Goal: Task Accomplishment & Management: Complete application form

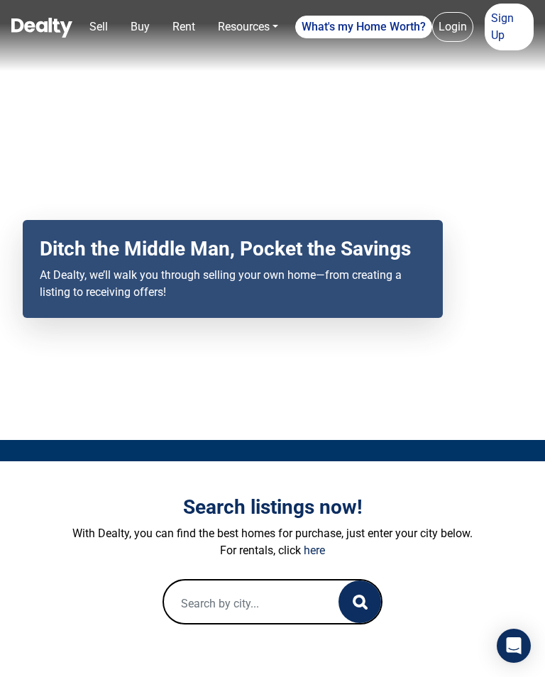
click at [328, 414] on div "Your browser does not support the video tag. Ditch the Middle Man, Pocket the S…" at bounding box center [272, 220] width 545 height 440
click at [332, 417] on div "Your browser does not support the video tag. Ditch the Middle Man, Pocket the S…" at bounding box center [272, 220] width 545 height 440
click at [343, 559] on p "For rentals, click here" at bounding box center [273, 550] width 490 height 17
click at [319, 585] on div "Search listings now! With Dealty, you can find the best homes for purchase, jus…" at bounding box center [273, 559] width 490 height 129
click at [306, 578] on div "Search listings now! With Dealty, you can find the best homes for purchase, jus…" at bounding box center [273, 559] width 490 height 129
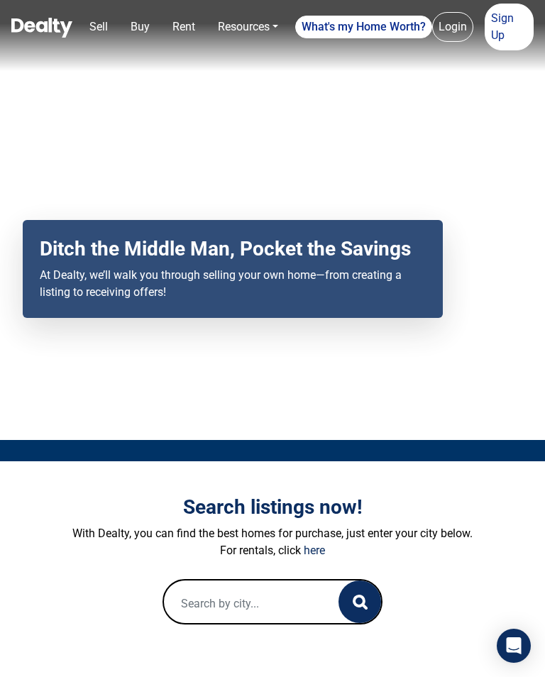
click at [287, 573] on div "Search listings now! With Dealty, you can find the best homes for purchase, jus…" at bounding box center [273, 559] width 490 height 129
click at [240, 578] on div "Search listings now! With Dealty, you can find the best homes for purchase, jus…" at bounding box center [273, 559] width 490 height 129
click at [226, 573] on div "Search listings now! With Dealty, you can find the best homes for purchase, jus…" at bounding box center [273, 559] width 490 height 129
click at [201, 578] on div "Search listings now! With Dealty, you can find the best homes for purchase, jus…" at bounding box center [273, 559] width 490 height 129
click at [182, 581] on div "Search listings now! With Dealty, you can find the best homes for purchase, jus…" at bounding box center [273, 559] width 490 height 129
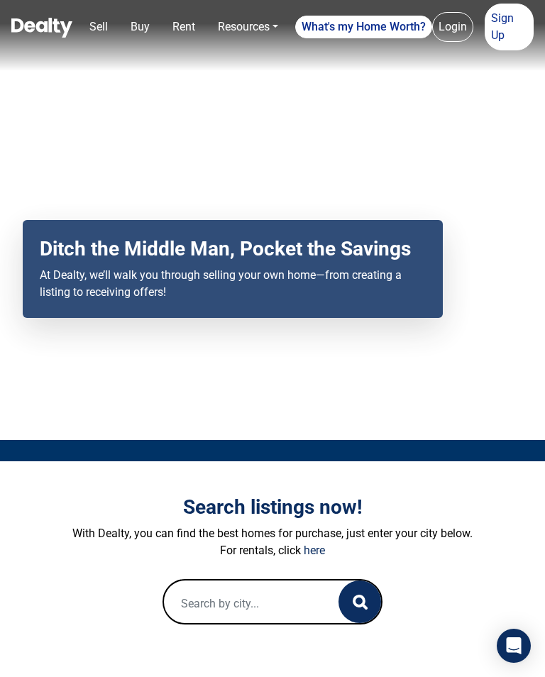
click at [177, 577] on div "Search listings now! With Dealty, you can find the best homes for purchase, jus…" at bounding box center [273, 559] width 490 height 129
click at [67, 538] on p "With Dealty, you can find the best homes for purchase, just enter your city bel…" at bounding box center [273, 533] width 490 height 17
click at [39, 542] on p "With Dealty, you can find the best homes for purchase, just enter your city bel…" at bounding box center [273, 533] width 490 height 17
click at [67, 559] on p "For rentals, click here" at bounding box center [273, 550] width 490 height 17
click at [55, 586] on div "Search listings now! With Dealty, you can find the best homes for purchase, jus…" at bounding box center [273, 559] width 490 height 129
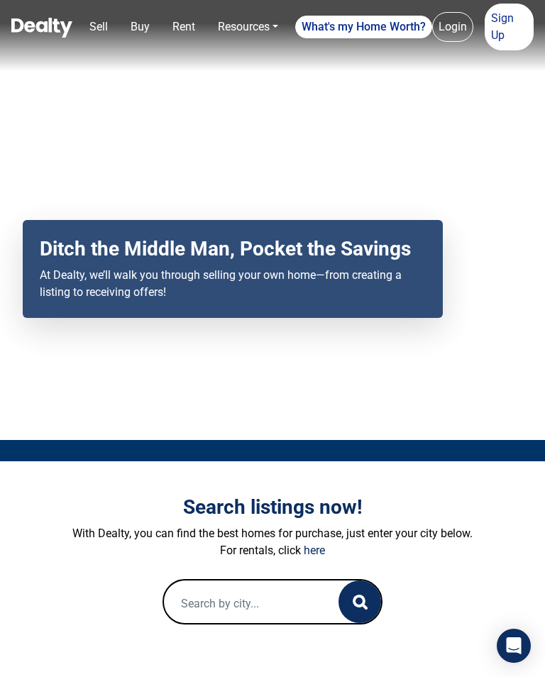
click at [68, 590] on div "Search listings now! With Dealty, you can find the best homes for purchase, jus…" at bounding box center [273, 559] width 490 height 129
click at [121, 604] on form at bounding box center [273, 601] width 490 height 45
click at [435, 542] on p "With Dealty, you can find the best homes for purchase, just enter your city bel…" at bounding box center [273, 533] width 490 height 17
click at [442, 519] on h3 "Search listings now!" at bounding box center [273, 507] width 490 height 24
click at [485, 519] on h3 "Search listings now!" at bounding box center [273, 507] width 490 height 24
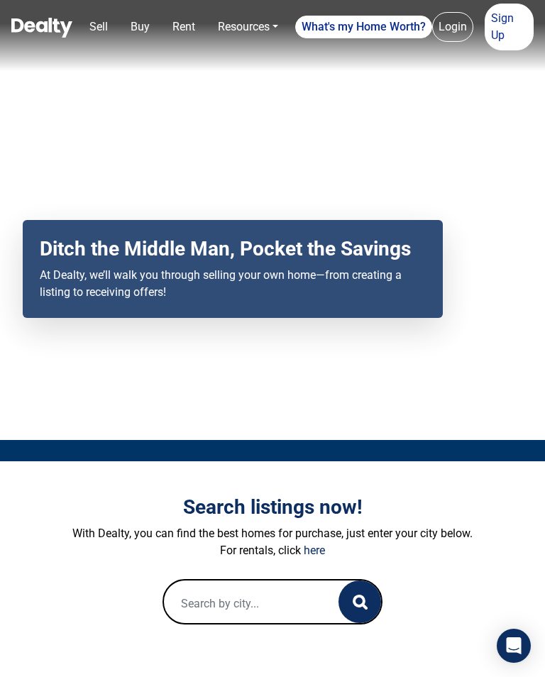
click at [484, 519] on h3 "Search listings now!" at bounding box center [273, 507] width 490 height 24
click at [485, 505] on div "Search listings now! With Dealty, you can find the best homes for purchase, jus…" at bounding box center [272, 559] width 511 height 197
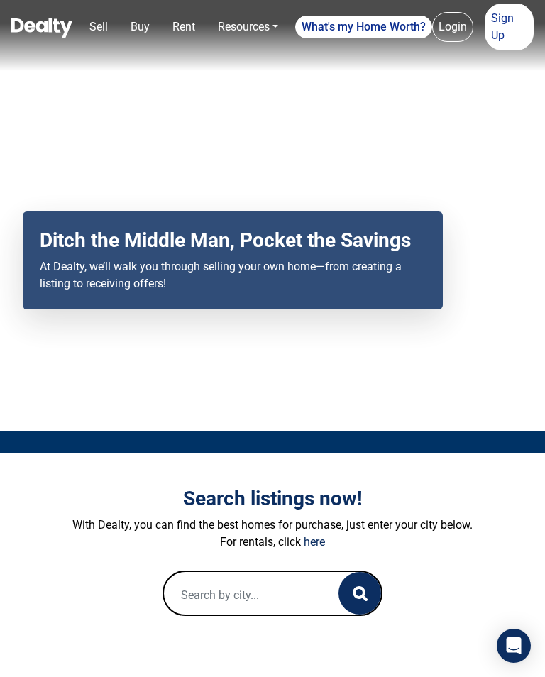
click at [482, 502] on h3 "Search listings now!" at bounding box center [273, 499] width 490 height 24
click at [455, 494] on div "Search listings now! With Dealty, you can find the best homes for purchase, jus…" at bounding box center [272, 551] width 511 height 197
click at [433, 471] on div "Search listings now! With Dealty, you can find the best homes for purchase, jus…" at bounding box center [272, 551] width 511 height 197
click at [407, 448] on div at bounding box center [272, 441] width 545 height 21
click at [365, 431] on div "Your browser does not support the video tag. Ditch the Middle Man, Pocket the S…" at bounding box center [272, 211] width 545 height 440
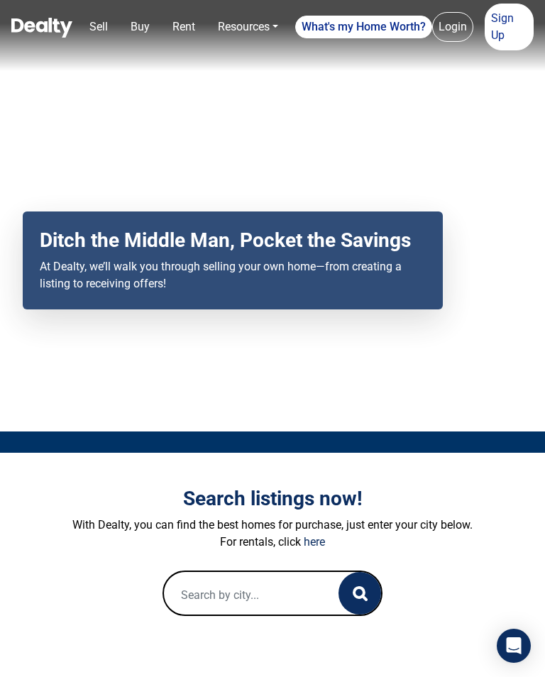
click at [329, 412] on div "Your browser does not support the video tag. Ditch the Middle Man, Pocket the S…" at bounding box center [272, 211] width 545 height 440
click at [335, 414] on div "Your browser does not support the video tag. Ditch the Middle Man, Pocket the S…" at bounding box center [272, 211] width 545 height 440
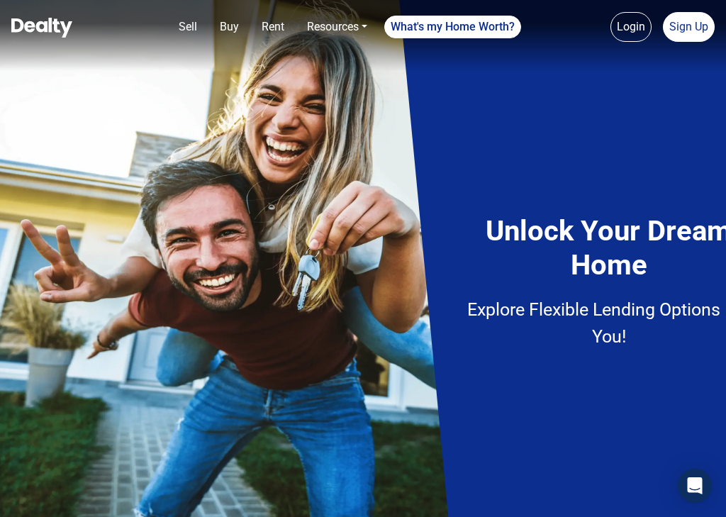
click at [661, 28] on ul "Login Sign Up" at bounding box center [663, 27] width 104 height 30
click at [646, 31] on link "Login" at bounding box center [631, 27] width 41 height 30
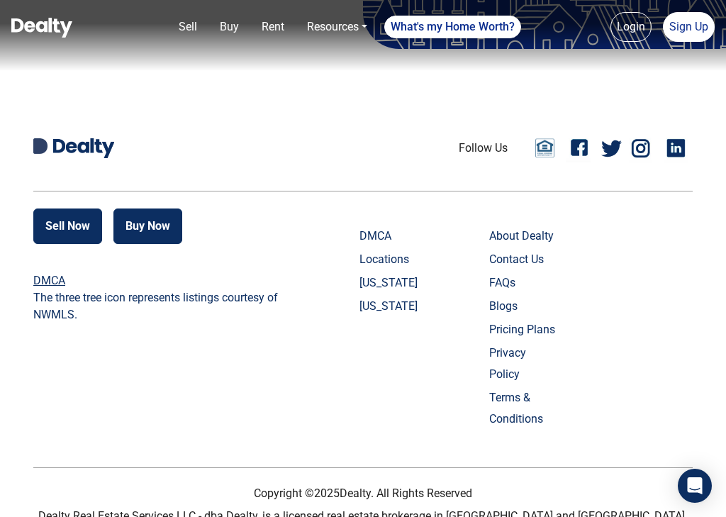
scroll to position [686, 0]
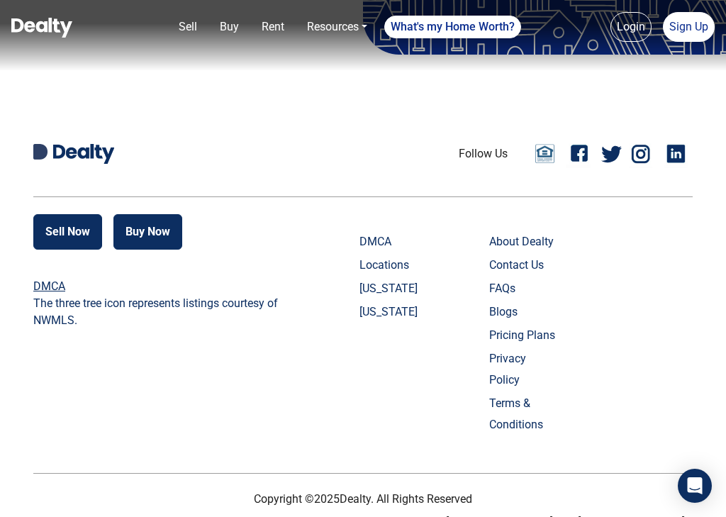
click at [703, 10] on nav "Sell Buy Rent Resources Loan Calculator Loan Options Find an agent What's my Ho…" at bounding box center [363, 35] width 726 height 71
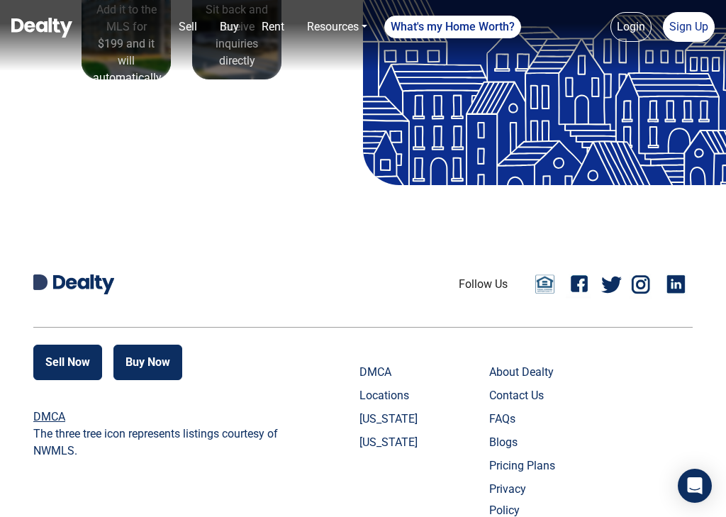
scroll to position [555, 0]
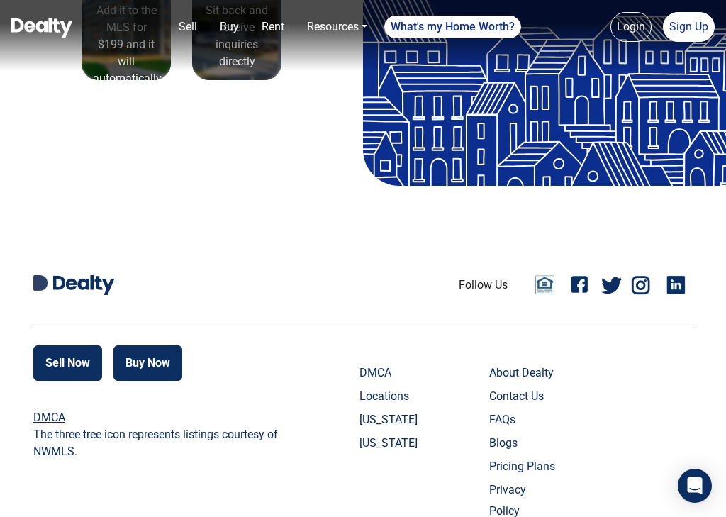
click at [675, 471] on div "Sell Now Buy Now DMCA The three tree icon represents listings courtesy of NWMLS…" at bounding box center [363, 460] width 660 height 231
click at [691, 27] on link "Sign Up" at bounding box center [689, 27] width 52 height 30
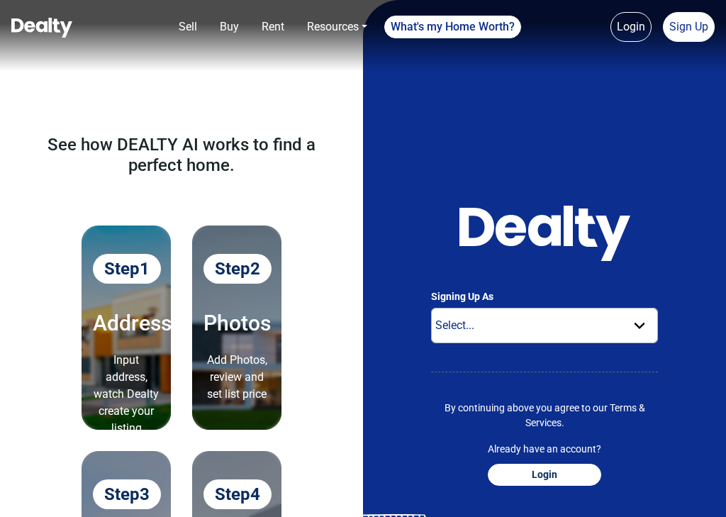
click at [694, 14] on link "Sign Up" at bounding box center [689, 27] width 52 height 30
click at [687, 25] on link "Sign Up" at bounding box center [689, 27] width 52 height 30
click at [687, 31] on link "Sign Up" at bounding box center [689, 27] width 52 height 30
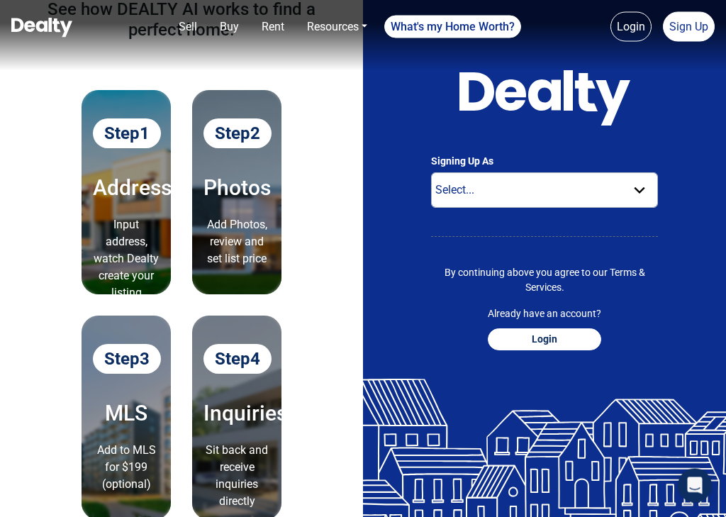
scroll to position [136, 0]
